Goal: Task Accomplishment & Management: Complete application form

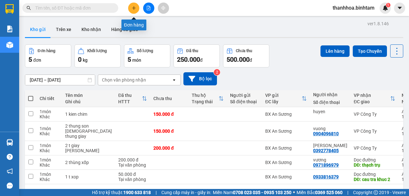
click at [134, 8] on icon "plus" at bounding box center [134, 8] width 4 height 0
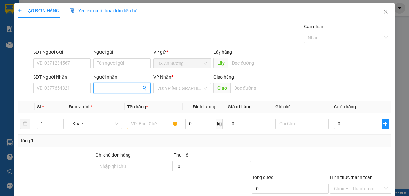
click at [114, 89] on input "Người nhận" at bounding box center [118, 88] width 43 height 7
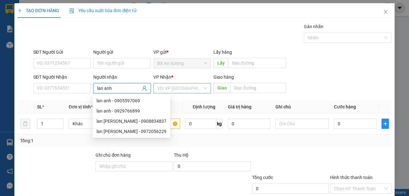
click at [203, 87] on div "VD: VP [GEOGRAPHIC_DATA]" at bounding box center [182, 88] width 58 height 10
type input "lan anh"
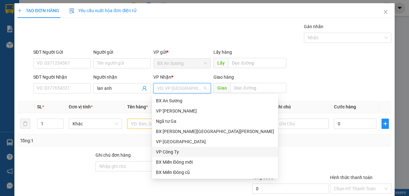
click at [165, 152] on div "VP Công Ty" at bounding box center [215, 151] width 118 height 7
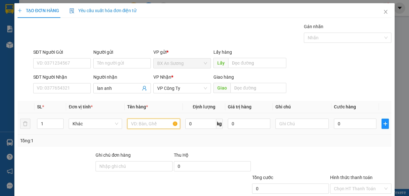
click at [151, 124] on input "text" at bounding box center [153, 124] width 53 height 10
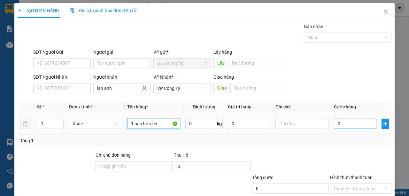
type input "1 bao bo vien"
click at [350, 127] on input "0" at bounding box center [355, 124] width 43 height 10
type input "1"
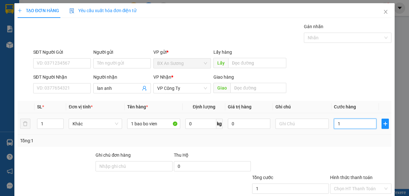
type input "10"
type input "100"
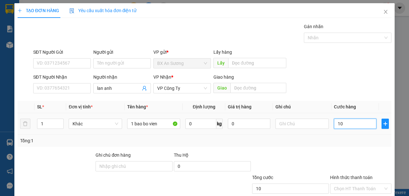
type input "100"
type input "100-0"
type input "0"
type input "100"
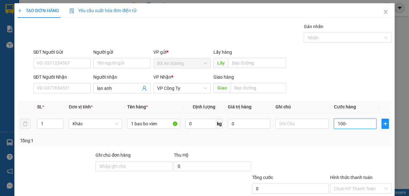
type input "100"
type input "1.000"
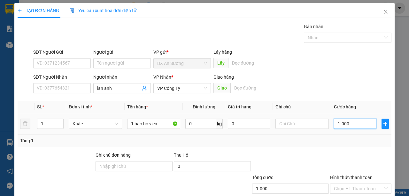
type input "10.000"
type input "100.000"
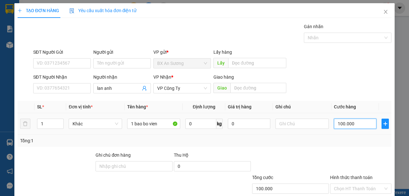
type input "100.000"
click at [346, 188] on input "Hình thức thanh toán" at bounding box center [358, 189] width 49 height 10
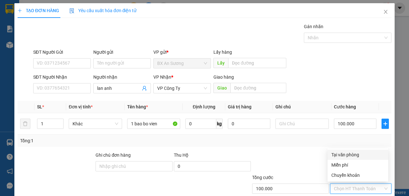
click at [351, 155] on div "Tại văn phòng" at bounding box center [357, 154] width 53 height 7
type input "0"
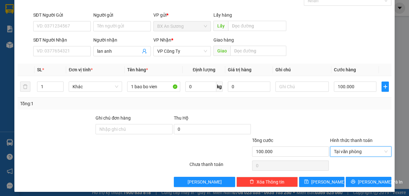
scroll to position [40, 0]
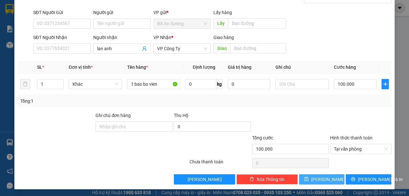
click at [311, 178] on button "[PERSON_NAME]" at bounding box center [322, 179] width 46 height 10
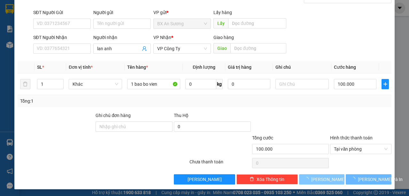
type input "0"
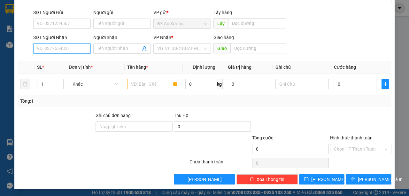
click at [55, 48] on input "SĐT Người Nhận" at bounding box center [62, 48] width 58 height 10
type input "0984673346"
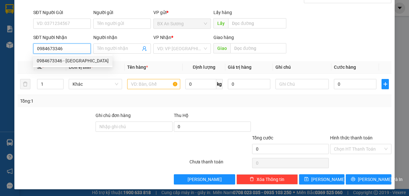
click at [60, 62] on div "0984673346 - đức" at bounding box center [73, 60] width 72 height 7
type input "đức"
type input "[PERSON_NAME]"
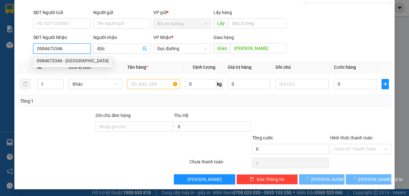
type input "300.000"
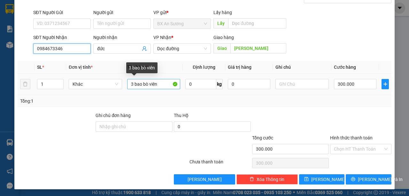
type input "0984673346"
click at [134, 81] on input "3 bao bò viên" at bounding box center [153, 84] width 53 height 10
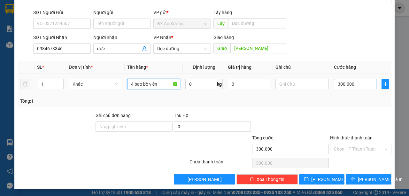
type input "4 bao bò viên"
click at [363, 82] on input "300.000" at bounding box center [355, 84] width 43 height 10
type input "0"
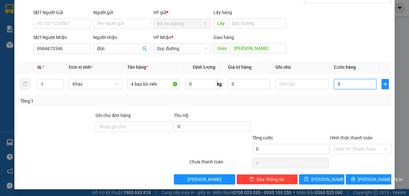
type input "4"
type input "04"
type input "40"
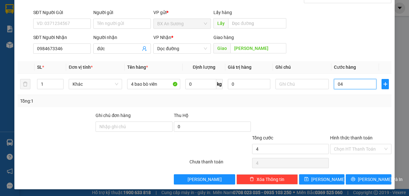
type input "040"
type input "400"
type input "0.400"
type input "4.000"
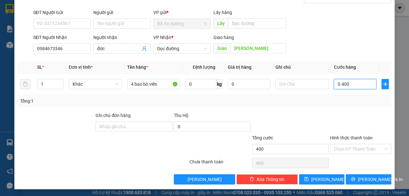
type input "4.000"
type input "04.000"
type input "40.000"
type input "040.000"
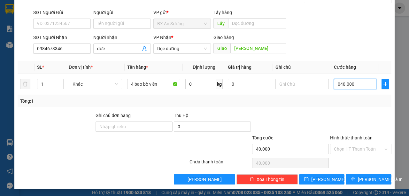
type input "400.000"
click at [363, 149] on input "Hình thức thanh toán" at bounding box center [358, 149] width 49 height 10
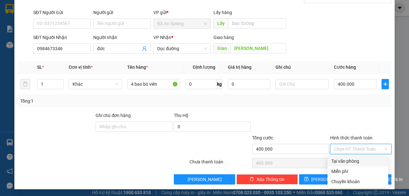
click at [360, 162] on div "Tại văn phòng" at bounding box center [357, 161] width 53 height 7
type input "0"
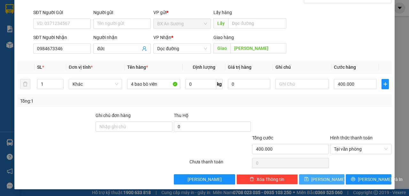
click at [309, 179] on icon "save" at bounding box center [306, 179] width 4 height 4
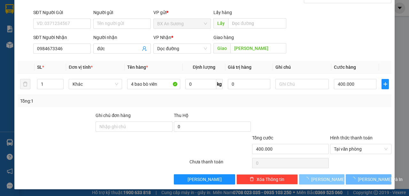
type input "0"
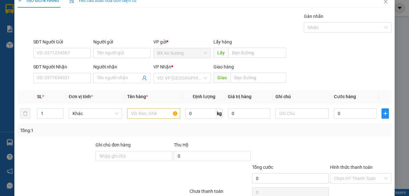
scroll to position [0, 0]
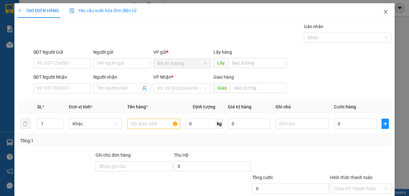
click at [385, 10] on icon "close" at bounding box center [385, 11] width 5 height 5
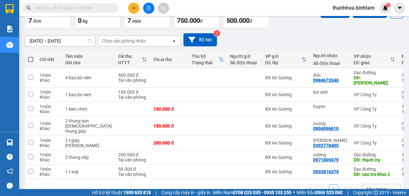
scroll to position [43, 0]
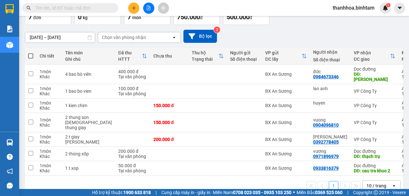
click at [32, 55] on span at bounding box center [30, 55] width 5 height 5
click at [31, 53] on input "checkbox" at bounding box center [31, 53] width 0 height 0
checkbox input "true"
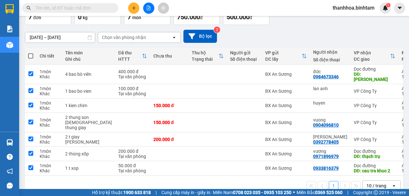
checkbox input "true"
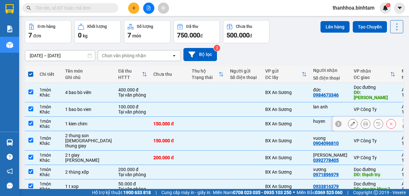
scroll to position [0, 0]
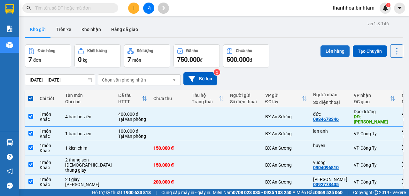
click at [340, 54] on button "Lên hàng" at bounding box center [335, 51] width 29 height 12
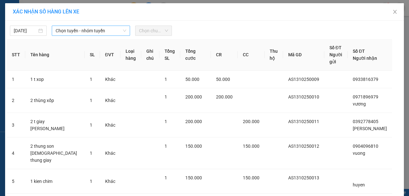
click at [123, 29] on icon "down" at bounding box center [125, 31] width 4 height 4
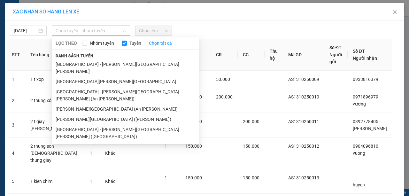
click at [126, 29] on div "Chọn tuyến - nhóm tuyến" at bounding box center [91, 31] width 78 height 10
click at [123, 31] on icon "down" at bounding box center [125, 31] width 4 height 4
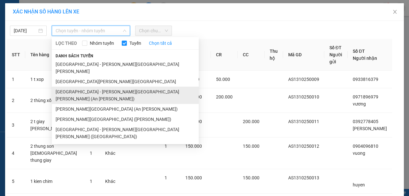
click at [103, 87] on li "[GEOGRAPHIC_DATA] - [GEOGRAPHIC_DATA] (An Sương)" at bounding box center [125, 95] width 147 height 17
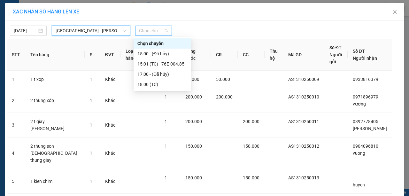
click at [164, 30] on span "Chọn chuyến" at bounding box center [153, 31] width 29 height 10
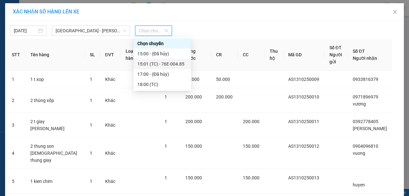
click at [175, 65] on div "15:01 (TC) - 76E-004.85" at bounding box center [162, 63] width 50 height 7
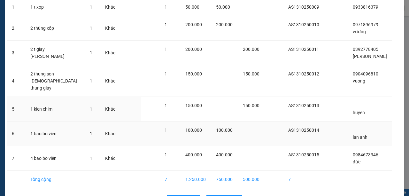
scroll to position [85, 0]
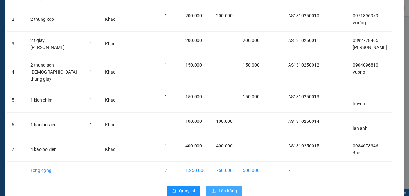
click at [232, 187] on span "Lên hàng" at bounding box center [228, 190] width 19 height 7
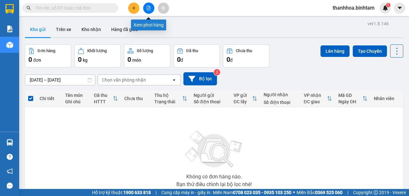
click at [148, 10] on icon "file-add" at bounding box center [148, 8] width 4 height 4
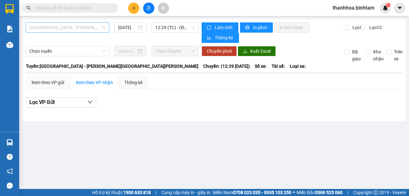
click at [100, 26] on span "[GEOGRAPHIC_DATA] - [GEOGRAPHIC_DATA]" at bounding box center [67, 28] width 76 height 10
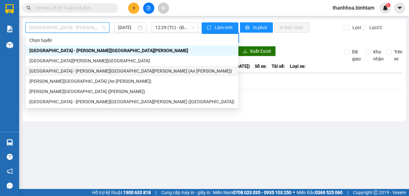
click at [86, 71] on div "[GEOGRAPHIC_DATA] - [GEOGRAPHIC_DATA] (An Sương)" at bounding box center [131, 70] width 205 height 7
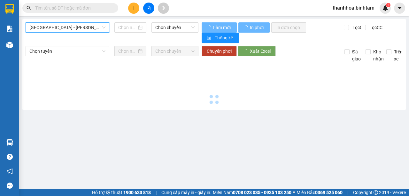
type input "[DATE]"
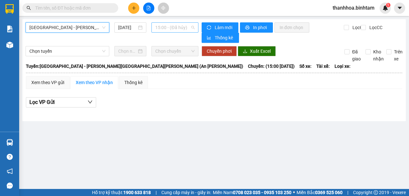
click at [193, 26] on span "15:00 - (Đã hủy)" at bounding box center [174, 28] width 39 height 10
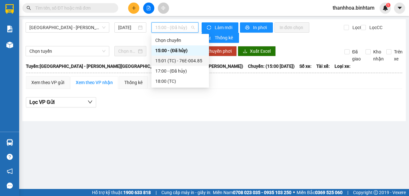
click at [187, 62] on div "15:01 (TC) - 76E-004.85" at bounding box center [180, 60] width 50 height 7
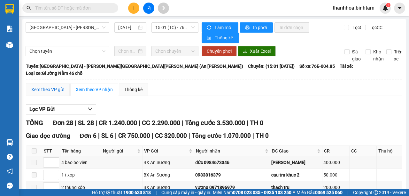
click at [59, 86] on div "Xem theo VP gửi" at bounding box center [47, 89] width 33 height 7
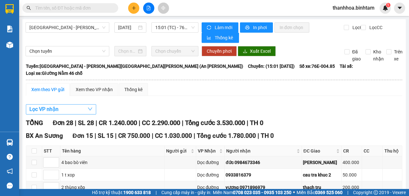
click at [92, 106] on icon "down" at bounding box center [90, 108] width 5 height 5
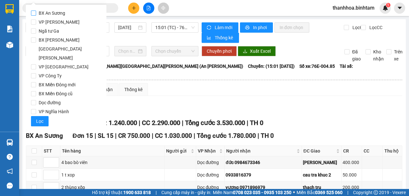
click at [34, 13] on input "BX An Sương" at bounding box center [33, 13] width 5 height 5
click at [41, 118] on span "Lọc" at bounding box center [39, 121] width 7 height 7
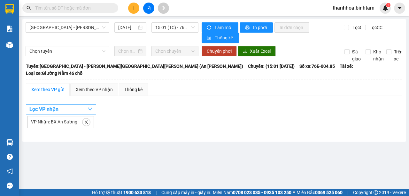
click at [88, 106] on icon "down" at bounding box center [90, 108] width 5 height 5
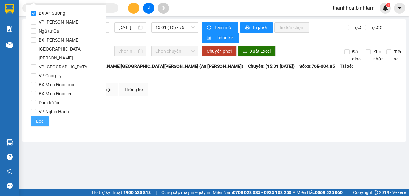
click at [39, 118] on span "Lọc" at bounding box center [39, 121] width 7 height 7
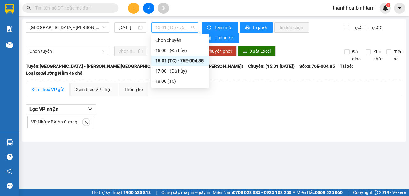
click at [183, 28] on span "15:01 (TC) - 76E-004.85" at bounding box center [174, 28] width 39 height 10
click at [194, 60] on div "15:01 (TC) - 76E-004.85" at bounding box center [180, 60] width 50 height 7
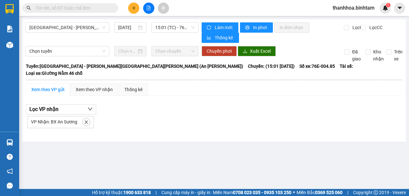
click at [64, 86] on div "Xem theo VP gửi" at bounding box center [47, 89] width 33 height 7
click at [92, 106] on icon "down" at bounding box center [90, 108] width 5 height 5
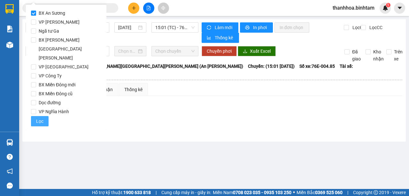
click at [40, 118] on span "Lọc" at bounding box center [39, 121] width 7 height 7
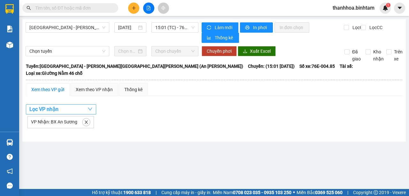
click at [41, 105] on span "Lọc VP nhận" at bounding box center [43, 109] width 29 height 8
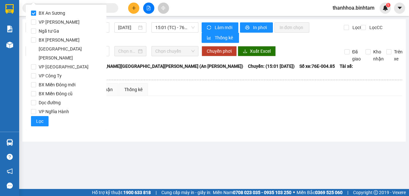
click at [33, 11] on input "BX An Sương" at bounding box center [33, 13] width 5 height 5
click at [33, 12] on input "BX An Sương" at bounding box center [33, 13] width 5 height 5
click at [41, 118] on span "Lọc" at bounding box center [39, 121] width 7 height 7
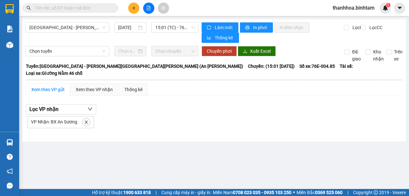
click at [73, 119] on span "VP Nhận: BX An Sương" at bounding box center [54, 121] width 46 height 5
drag, startPoint x: 73, startPoint y: 115, endPoint x: 86, endPoint y: 115, distance: 13.4
click at [80, 116] on div "VP Nhận: BX An Sương" at bounding box center [60, 122] width 66 height 12
click at [85, 120] on icon "close" at bounding box center [86, 122] width 4 height 4
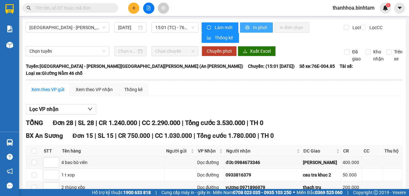
click at [253, 29] on span "In phơi" at bounding box center [260, 27] width 15 height 7
click at [91, 106] on icon "down" at bounding box center [90, 108] width 5 height 5
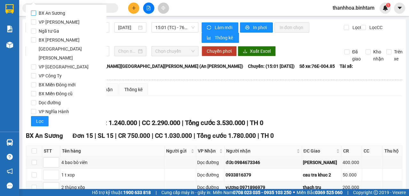
click at [34, 11] on input "BX An Sương" at bounding box center [33, 13] width 5 height 5
click at [37, 118] on span "Lọc" at bounding box center [39, 121] width 7 height 7
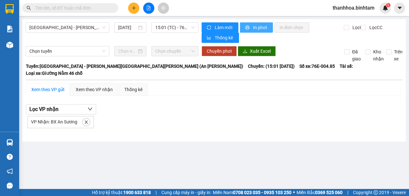
click at [258, 29] on span "In phơi" at bounding box center [260, 27] width 15 height 7
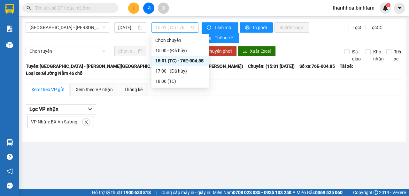
click at [193, 27] on span "15:01 (TC) - 76E-004.85" at bounding box center [174, 28] width 39 height 10
click at [188, 60] on div "15:01 (TC) - 76E-004.85" at bounding box center [180, 60] width 50 height 7
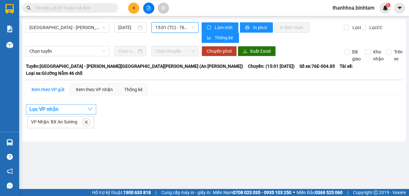
click at [87, 104] on button "Lọc VP nhận" at bounding box center [61, 109] width 70 height 10
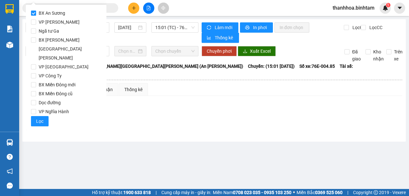
click at [32, 13] on input "BX An Sương" at bounding box center [33, 13] width 5 height 5
checkbox input "true"
click at [35, 116] on button "Lọc" at bounding box center [40, 121] width 18 height 10
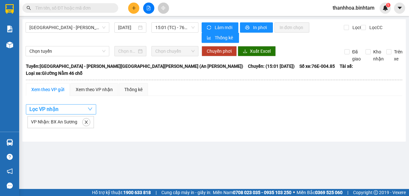
click at [35, 105] on span "Lọc VP nhận" at bounding box center [43, 109] width 29 height 8
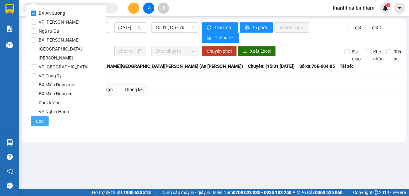
click at [35, 116] on button "Lọc" at bounding box center [40, 121] width 18 height 10
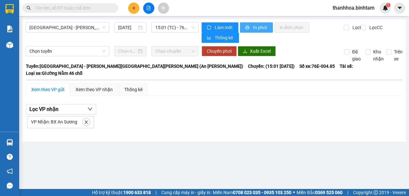
click at [260, 29] on span "In phơi" at bounding box center [260, 27] width 15 height 7
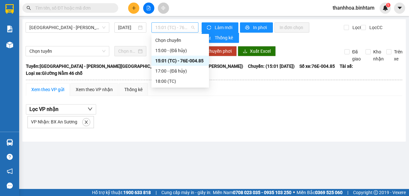
click at [195, 25] on div "15:01 (TC) - 76E-004.85" at bounding box center [174, 27] width 47 height 10
click at [198, 59] on div "15:01 (TC) - 76E-004.85" at bounding box center [180, 60] width 50 height 7
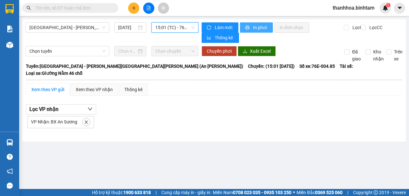
click at [263, 24] on span "In phơi" at bounding box center [260, 27] width 15 height 7
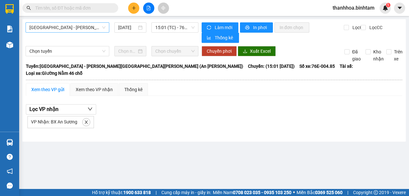
click at [93, 25] on span "[GEOGRAPHIC_DATA] - [GEOGRAPHIC_DATA] (An Sương)" at bounding box center [67, 28] width 76 height 10
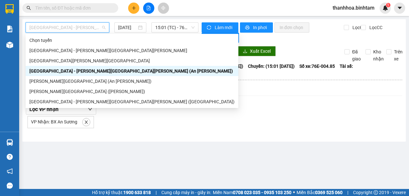
click at [79, 72] on div "[GEOGRAPHIC_DATA] - [GEOGRAPHIC_DATA] (An Sương)" at bounding box center [131, 70] width 205 height 7
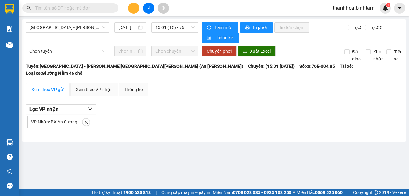
click at [51, 86] on div "Xem theo VP gửi" at bounding box center [47, 89] width 33 height 7
click at [53, 86] on div "Xem theo VP gửi" at bounding box center [47, 89] width 33 height 7
click at [54, 86] on div "Xem theo VP gửi" at bounding box center [47, 89] width 33 height 7
click at [53, 86] on div "Xem theo VP gửi" at bounding box center [47, 89] width 33 height 7
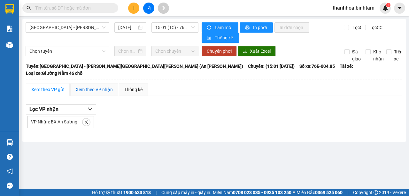
click at [106, 86] on div "Xem theo VP nhận" at bounding box center [94, 89] width 37 height 7
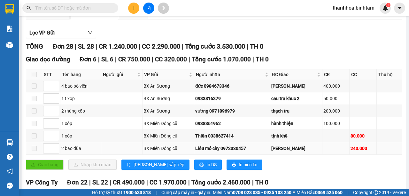
scroll to position [64, 0]
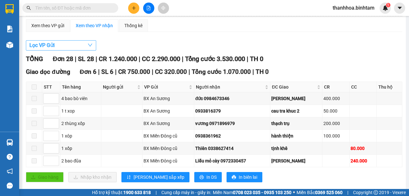
click at [82, 40] on button "Lọc VP Gửi" at bounding box center [61, 45] width 70 height 10
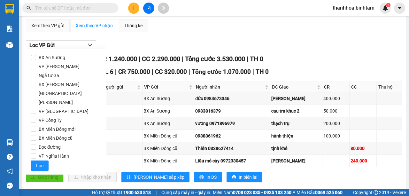
click at [35, 58] on input "BX An Sương" at bounding box center [33, 57] width 5 height 5
checkbox input "true"
click at [36, 160] on button "Lọc" at bounding box center [40, 165] width 18 height 10
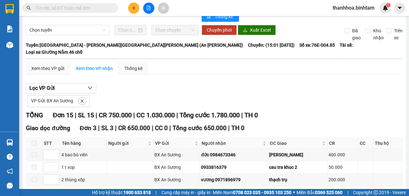
scroll to position [0, 0]
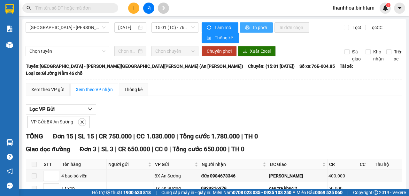
click at [265, 28] on span "In phơi" at bounding box center [260, 27] width 15 height 7
click at [135, 8] on icon "plus" at bounding box center [134, 8] width 4 height 0
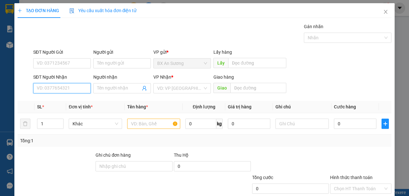
click at [86, 86] on input "SĐT Người Nhận" at bounding box center [62, 88] width 58 height 10
type input "0984673346"
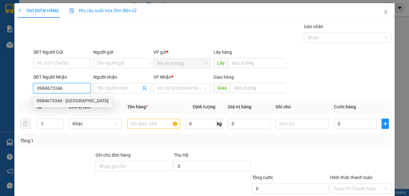
click at [84, 97] on div "0984673346 - đức" at bounding box center [73, 100] width 72 height 7
type input "đức"
type input "[PERSON_NAME]"
type input "400.000"
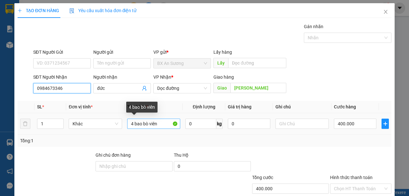
type input "0984673346"
click at [134, 123] on input "4 bao bò viên" at bounding box center [153, 124] width 53 height 10
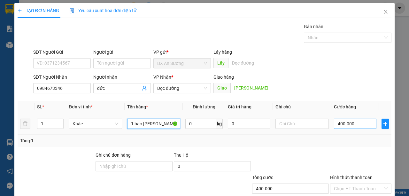
type input "1 bao bò viên"
click at [361, 123] on input "400.000" at bounding box center [355, 124] width 43 height 10
type input "0"
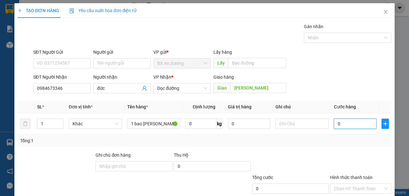
type input "1"
type input "01"
type input "10"
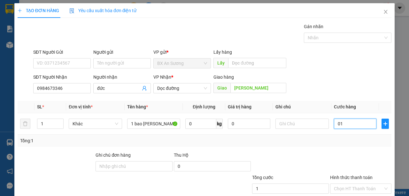
type input "010"
type input "100"
type input "0.100-"
type input "0"
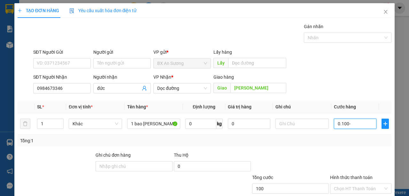
type input "0"
type input "0.100-"
type input "100"
type input "0.100"
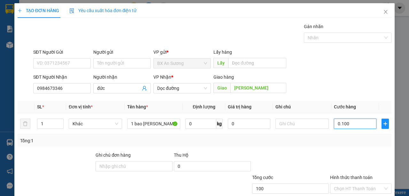
type input "1.000"
type input "01.000"
type input "10.000"
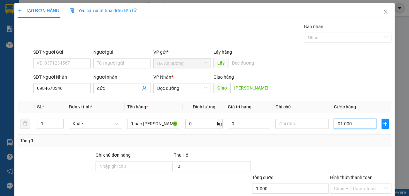
type input "010.000"
type input "100.000"
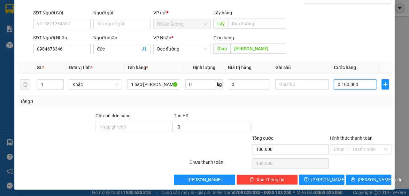
scroll to position [40, 0]
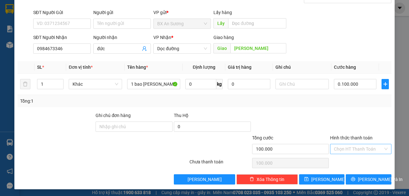
type input "100.000"
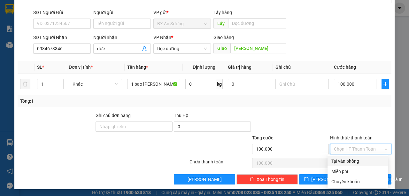
click at [353, 149] on input "Hình thức thanh toán" at bounding box center [358, 149] width 49 height 10
click at [347, 161] on div "Tại văn phòng" at bounding box center [357, 161] width 53 height 7
type input "0"
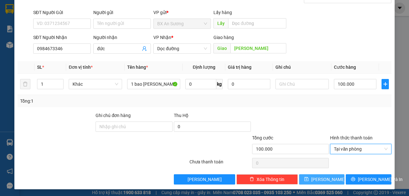
click at [317, 180] on button "[PERSON_NAME]" at bounding box center [322, 179] width 46 height 10
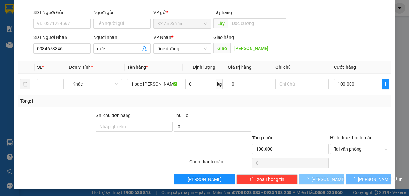
type input "0"
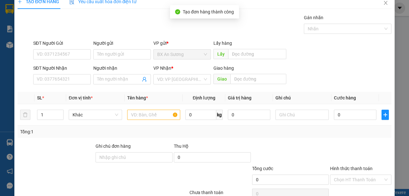
scroll to position [0, 0]
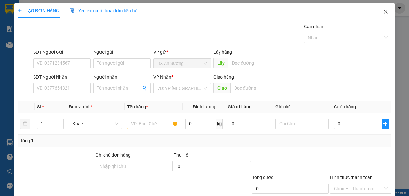
click at [384, 13] on icon "close" at bounding box center [386, 12] width 4 height 4
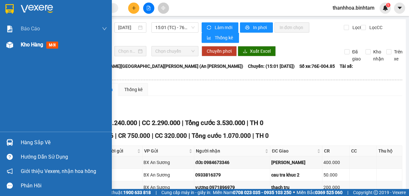
drag, startPoint x: 22, startPoint y: 31, endPoint x: 13, endPoint y: 45, distance: 16.4
click at [13, 45] on div at bounding box center [9, 44] width 11 height 11
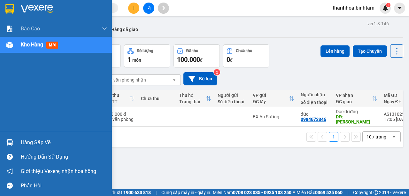
click at [49, 45] on span "mới" at bounding box center [52, 45] width 12 height 7
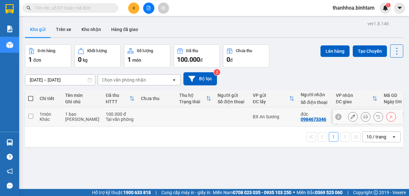
click at [30, 111] on td at bounding box center [31, 116] width 12 height 19
checkbox input "true"
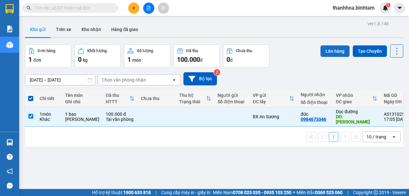
click at [336, 52] on button "Lên hàng" at bounding box center [335, 51] width 29 height 12
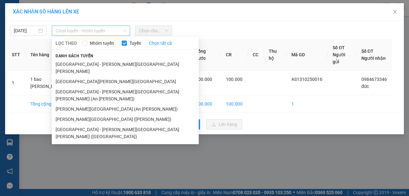
click at [128, 31] on div "Chọn tuyến - nhóm tuyến" at bounding box center [91, 31] width 78 height 10
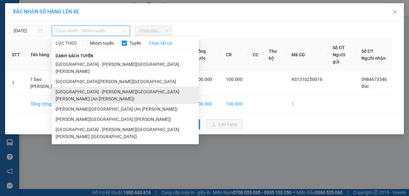
click at [58, 87] on li "[GEOGRAPHIC_DATA] - [GEOGRAPHIC_DATA] (An Sương)" at bounding box center [125, 95] width 147 height 17
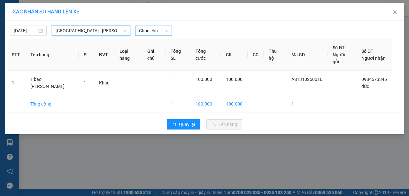
click at [168, 33] on div "Chọn chuyến" at bounding box center [153, 31] width 37 height 10
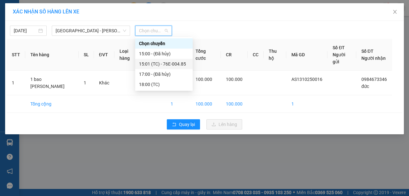
click at [170, 64] on div "15:01 (TC) - 76E-004.85" at bounding box center [164, 63] width 50 height 7
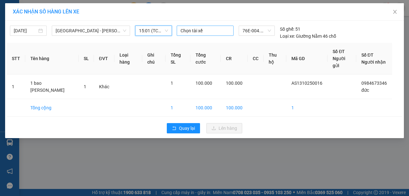
click at [228, 27] on div at bounding box center [205, 31] width 54 height 8
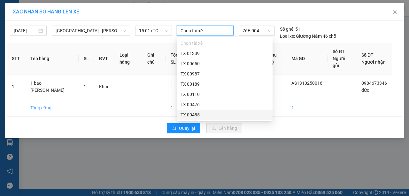
click at [183, 116] on div "TX 00485" at bounding box center [225, 114] width 88 height 7
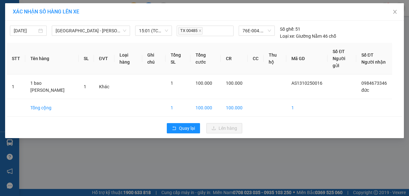
click at [136, 120] on div "Quay lại Lên hàng" at bounding box center [205, 128] width 396 height 17
click at [167, 33] on span "15:01 (TC) - 76E-004.85" at bounding box center [153, 31] width 29 height 10
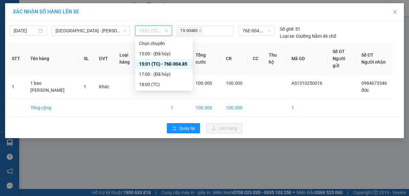
click at [175, 65] on div "15:01 (TC) - 76E-004.85" at bounding box center [164, 63] width 50 height 7
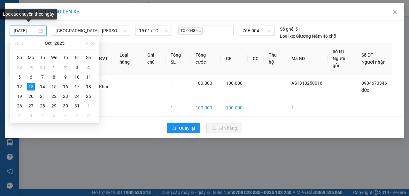
click at [22, 33] on input "[DATE]" at bounding box center [25, 30] width 23 height 7
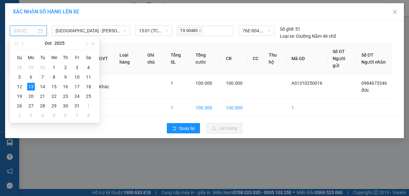
type input "[DATE]"
click at [29, 87] on div "13" at bounding box center [31, 87] width 8 height 8
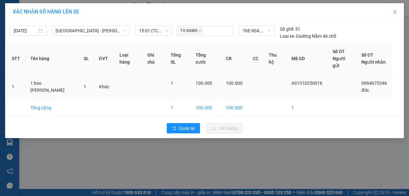
click at [14, 80] on td "1" at bounding box center [16, 86] width 19 height 25
click at [13, 52] on th "STT" at bounding box center [16, 59] width 19 height 32
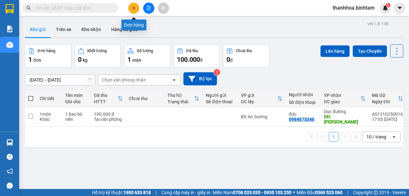
click at [132, 10] on icon "plus" at bounding box center [134, 8] width 4 height 4
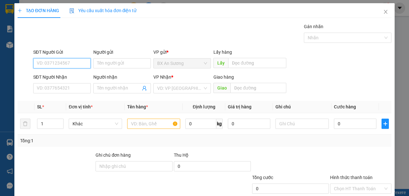
click at [59, 60] on input "SĐT Người Gửi" at bounding box center [62, 63] width 58 height 10
type input "0563250232"
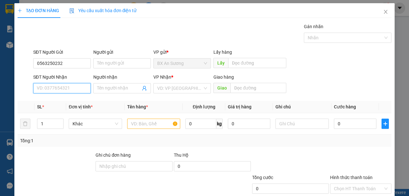
click at [57, 89] on input "SĐT Người Nhận" at bounding box center [62, 88] width 58 height 10
type input "0888875790"
click at [132, 88] on input "Người nhận" at bounding box center [118, 88] width 43 height 7
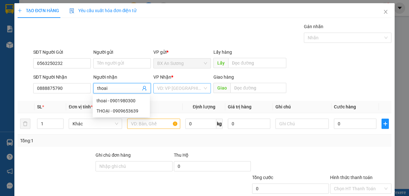
type input "thoai"
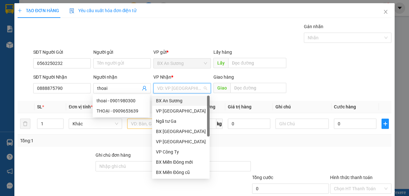
click at [180, 89] on input "search" at bounding box center [179, 88] width 45 height 10
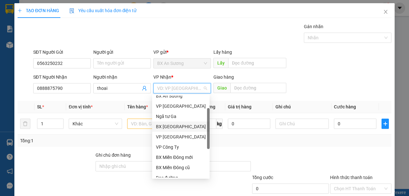
scroll to position [6, 0]
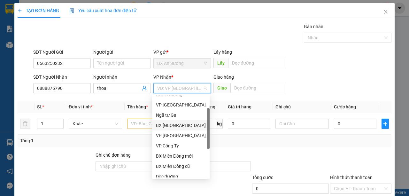
drag, startPoint x: 207, startPoint y: 130, endPoint x: 207, endPoint y: 142, distance: 11.8
click at [207, 142] on div at bounding box center [208, 128] width 3 height 41
click at [207, 144] on div at bounding box center [208, 130] width 3 height 41
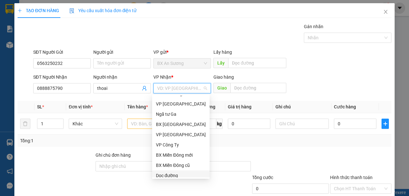
click at [161, 176] on div "Dọc đường" at bounding box center [181, 175] width 50 height 7
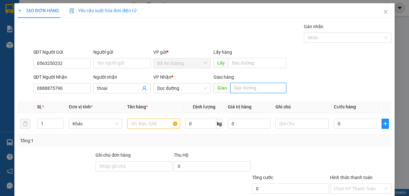
click at [256, 88] on input "text" at bounding box center [258, 88] width 56 height 10
type input "mo duc"
click at [148, 123] on input "text" at bounding box center [153, 124] width 53 height 10
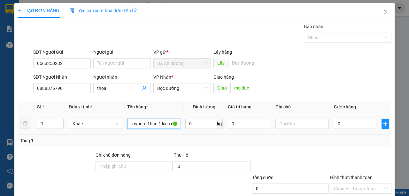
scroll to position [0, 8]
type input "1 maybom 1bao 1 kien den"
click at [362, 121] on input "0" at bounding box center [355, 124] width 43 height 10
type input "5"
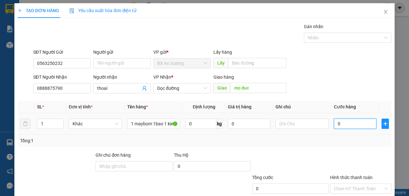
type input "5"
type input "0"
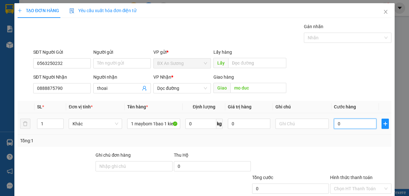
type input "04"
type input "4"
type input "040"
type input "40"
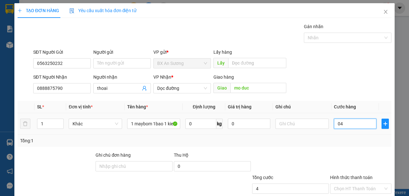
type input "40"
type input "0.400"
type input "400"
type input "04.000"
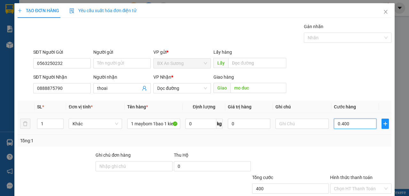
type input "4.000"
type input "040.000"
type input "40.000"
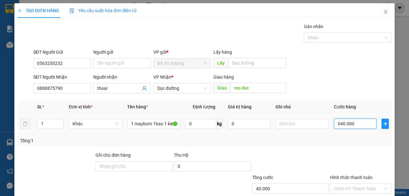
type input "0.400.000"
type input "400.000"
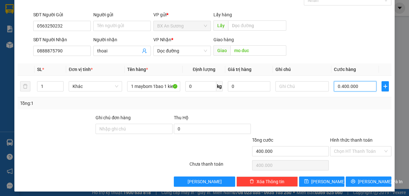
scroll to position [40, 0]
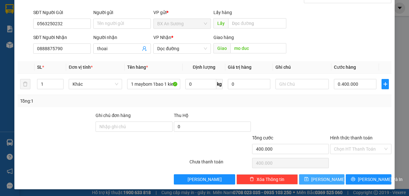
type input "400.000"
click at [309, 178] on icon "save" at bounding box center [306, 179] width 4 height 4
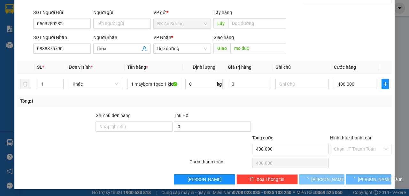
type input "0"
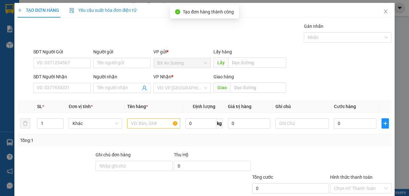
scroll to position [0, 0]
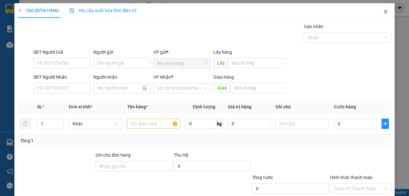
click at [386, 10] on span "Close" at bounding box center [386, 12] width 18 height 18
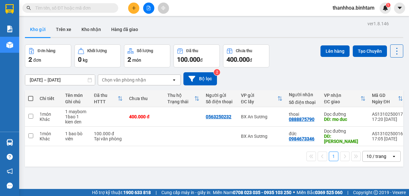
click at [28, 97] on span at bounding box center [30, 98] width 5 height 5
click at [31, 95] on input "checkbox" at bounding box center [31, 95] width 0 height 0
checkbox input "true"
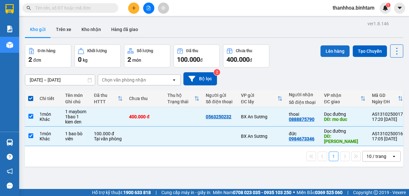
click at [332, 48] on button "Lên hàng" at bounding box center [335, 51] width 29 height 12
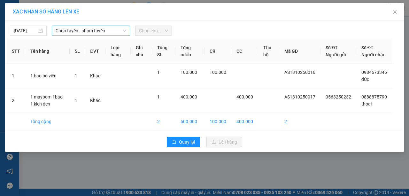
click at [125, 31] on icon "down" at bounding box center [124, 31] width 3 height 2
click at [120, 28] on span "Chọn tuyến - nhóm tuyến" at bounding box center [91, 31] width 71 height 10
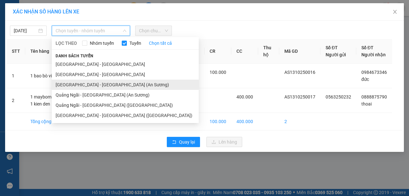
click at [116, 81] on li "[GEOGRAPHIC_DATA] - [GEOGRAPHIC_DATA] (An Sương)" at bounding box center [125, 85] width 147 height 10
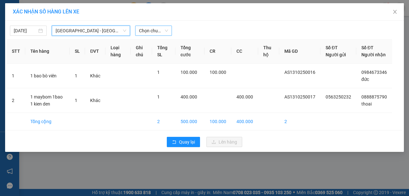
click at [168, 30] on div "Chọn chuyến" at bounding box center [153, 31] width 37 height 10
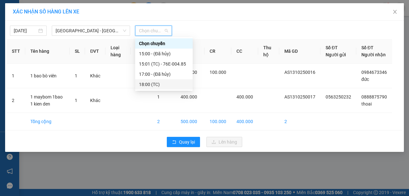
click at [153, 82] on div "18:00 (TC)" at bounding box center [164, 84] width 50 height 7
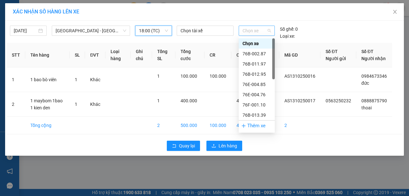
click at [268, 30] on span "Chọn xe" at bounding box center [257, 31] width 28 height 10
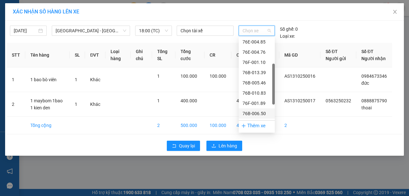
scroll to position [64, 0]
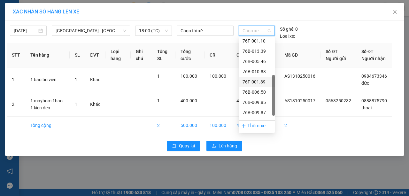
click at [266, 82] on div "76F-001.89" at bounding box center [257, 81] width 28 height 7
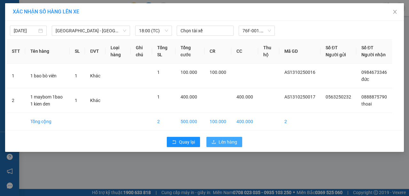
click at [224, 145] on span "Lên hàng" at bounding box center [228, 141] width 19 height 7
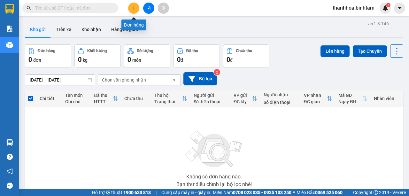
click at [134, 8] on icon "plus" at bounding box center [134, 8] width 4 height 4
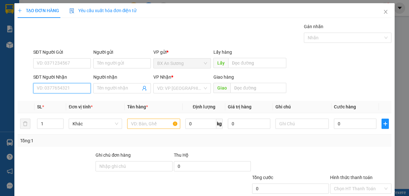
click at [71, 84] on input "SĐT Người Nhận" at bounding box center [62, 88] width 58 height 10
type input "0387079967"
click at [79, 101] on div "0387079967 - tiền tiền" at bounding box center [62, 100] width 50 height 7
type input "tiền tiền"
type input "mo duc"
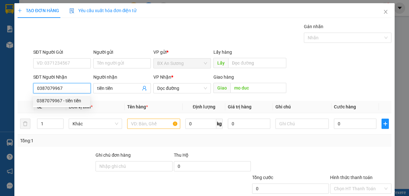
type input "100.000"
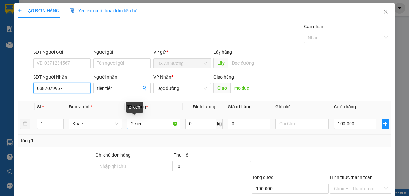
type input "0387079967"
click at [133, 123] on input "2 kien" at bounding box center [153, 124] width 53 height 10
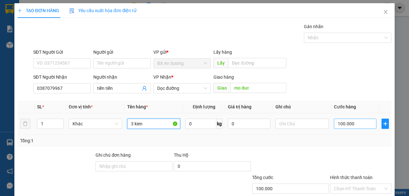
type input "3 kien"
click at [350, 122] on input "100.000" at bounding box center [355, 124] width 43 height 10
type input "0"
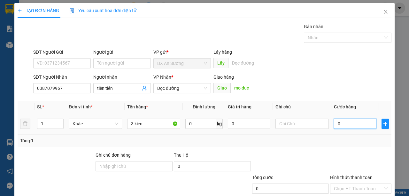
type input "1"
type input "01"
type input "17"
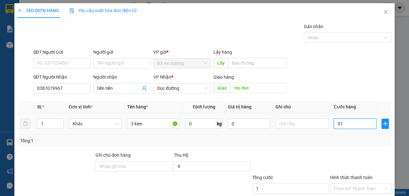
type input "017"
type input "170"
type input "0.170"
type input "1.700"
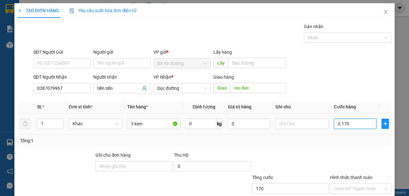
type input "1.700"
type input "01.700"
type input "17.000"
type input "017.000"
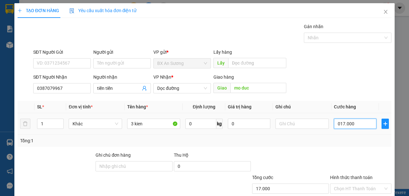
type input "170.000"
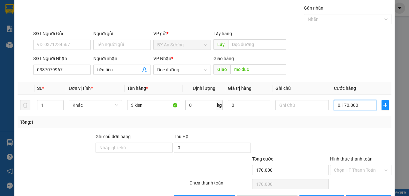
scroll to position [40, 0]
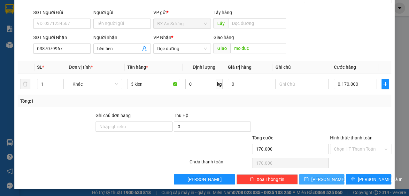
type input "170.000"
click at [309, 179] on icon "save" at bounding box center [306, 179] width 4 height 4
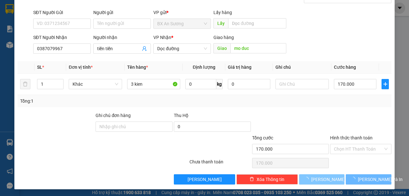
type input "0"
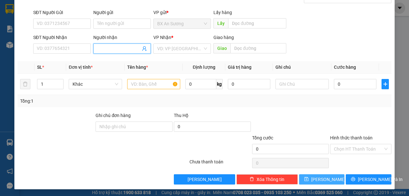
click at [127, 45] on input "Người nhận" at bounding box center [118, 48] width 43 height 7
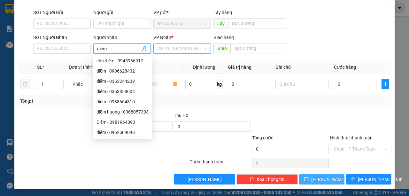
click at [206, 48] on div "VD: VP [GEOGRAPHIC_DATA]" at bounding box center [182, 48] width 58 height 10
type input "diem"
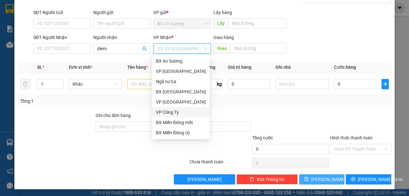
click at [185, 112] on div "VP Công Ty" at bounding box center [181, 112] width 50 height 7
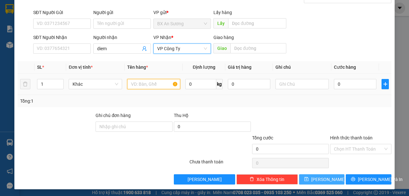
click at [141, 86] on input "text" at bounding box center [153, 84] width 53 height 10
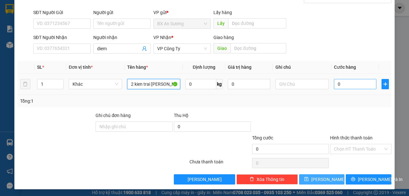
type input "2 kien trai [PERSON_NAME]"
click at [359, 86] on input "0" at bounding box center [355, 84] width 43 height 10
type input "1"
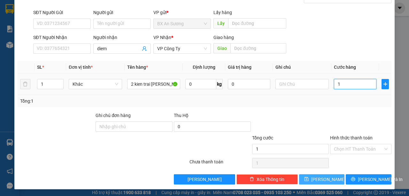
type input "14"
type input "140"
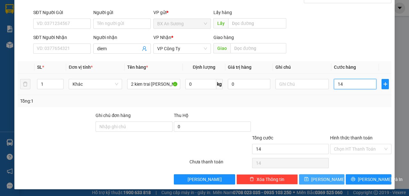
type input "140"
type input "1.400"
type input "14.000"
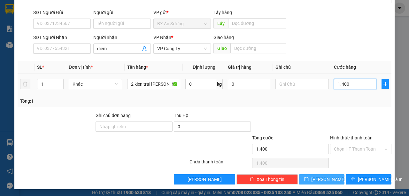
type input "14.000"
type input "140.000"
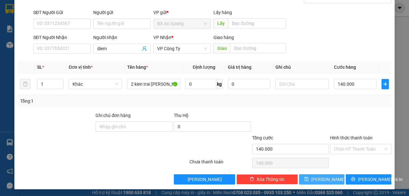
click at [325, 177] on span "[PERSON_NAME]" at bounding box center [328, 179] width 34 height 7
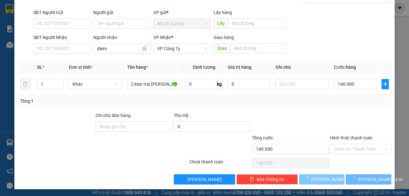
type input "0"
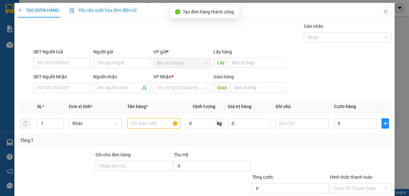
scroll to position [0, 0]
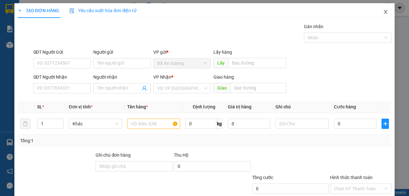
click at [385, 13] on icon "close" at bounding box center [385, 11] width 5 height 5
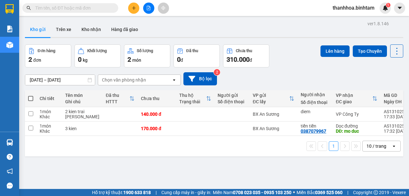
click at [30, 98] on span at bounding box center [30, 98] width 5 height 5
click at [31, 95] on input "checkbox" at bounding box center [31, 95] width 0 height 0
checkbox input "true"
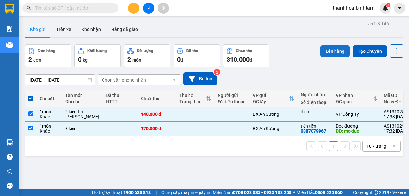
click at [337, 49] on button "Lên hàng" at bounding box center [335, 51] width 29 height 12
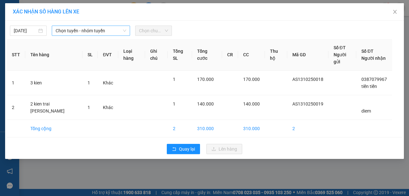
click at [124, 29] on icon "down" at bounding box center [125, 31] width 4 height 4
click at [123, 29] on icon "down" at bounding box center [125, 31] width 4 height 4
click at [128, 31] on div "Chọn tuyến - nhóm tuyến" at bounding box center [91, 31] width 78 height 10
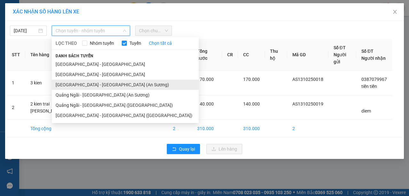
click at [103, 82] on li "[GEOGRAPHIC_DATA] - [GEOGRAPHIC_DATA] (An Sương)" at bounding box center [125, 85] width 147 height 10
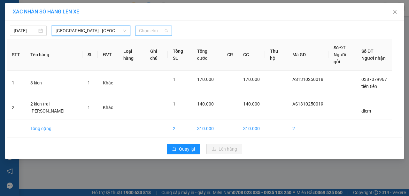
click at [165, 30] on span "Chọn chuyến" at bounding box center [153, 31] width 29 height 10
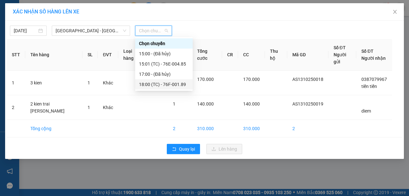
click at [165, 86] on div "18:00 (TC) - 76F-001.89" at bounding box center [164, 84] width 50 height 7
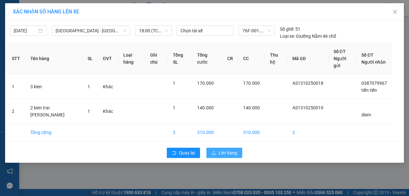
click at [226, 149] on span "Lên hàng" at bounding box center [228, 152] width 19 height 7
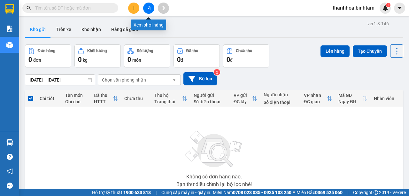
click at [149, 8] on icon "file-add" at bounding box center [148, 8] width 4 height 4
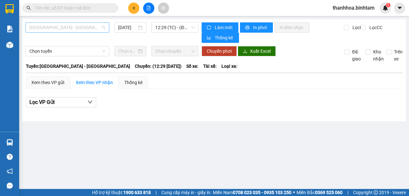
click at [100, 26] on span "[GEOGRAPHIC_DATA] - [GEOGRAPHIC_DATA]" at bounding box center [67, 28] width 76 height 10
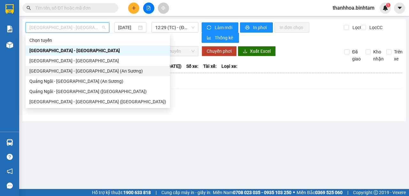
click at [83, 71] on div "[GEOGRAPHIC_DATA] - [GEOGRAPHIC_DATA] (An Sương)" at bounding box center [97, 70] width 137 height 7
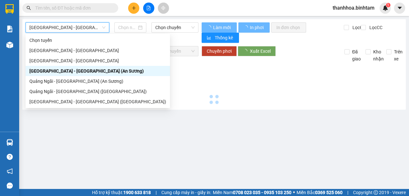
type input "[DATE]"
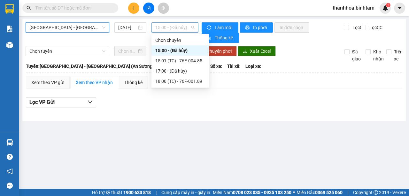
click at [191, 27] on span "15:00 - (Đã hủy)" at bounding box center [174, 28] width 39 height 10
click at [194, 81] on div "18:00 (TC) - 76F-001.89" at bounding box center [180, 81] width 50 height 7
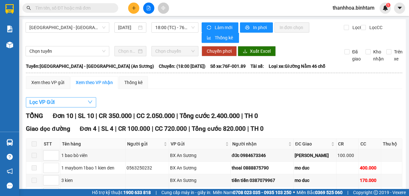
click at [82, 105] on button "Lọc VP Gửi" at bounding box center [61, 102] width 70 height 10
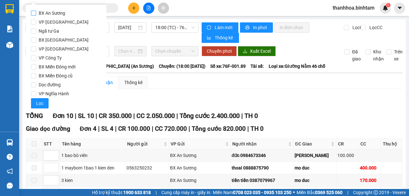
click at [36, 13] on input "BX An Sương" at bounding box center [33, 13] width 5 height 5
checkbox input "true"
click at [41, 105] on span "Lọc" at bounding box center [39, 103] width 7 height 7
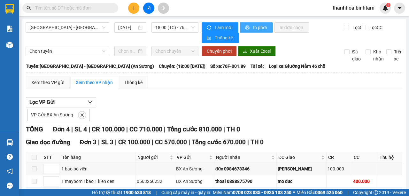
click at [260, 30] on span "In phơi" at bounding box center [260, 27] width 15 height 7
